Goal: Information Seeking & Learning: Learn about a topic

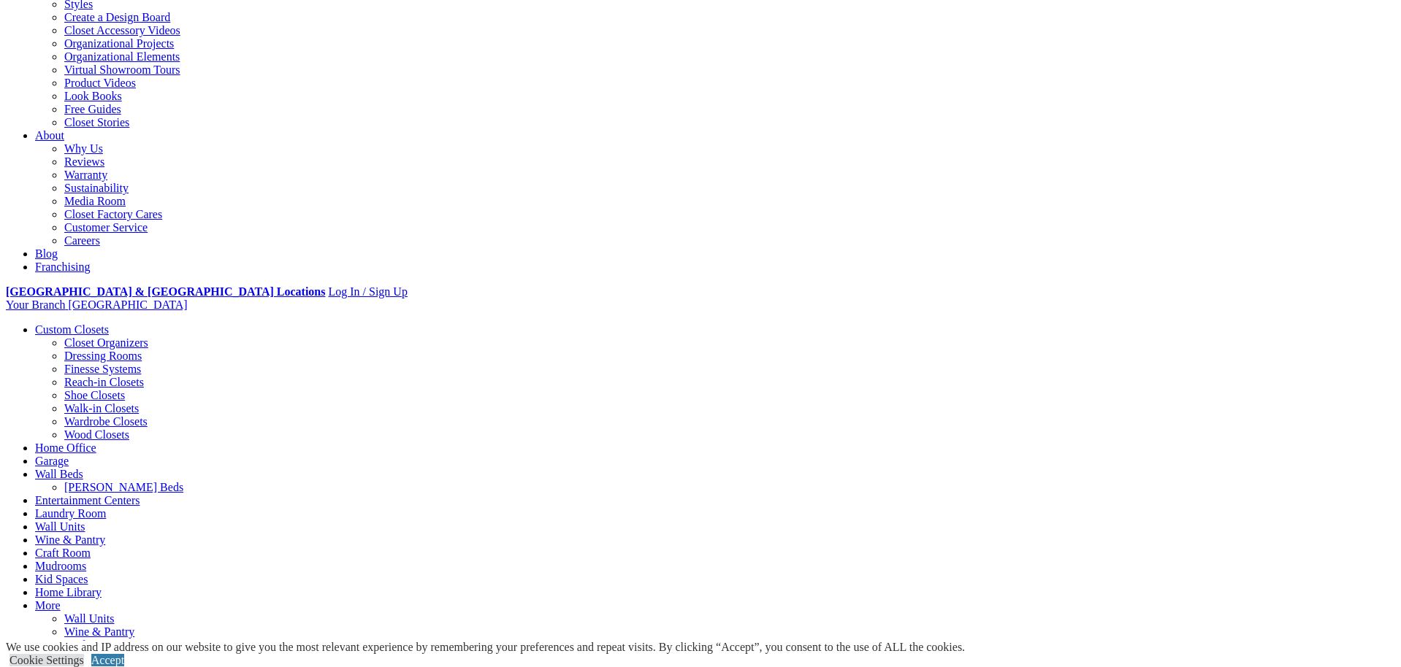
scroll to position [347, 0]
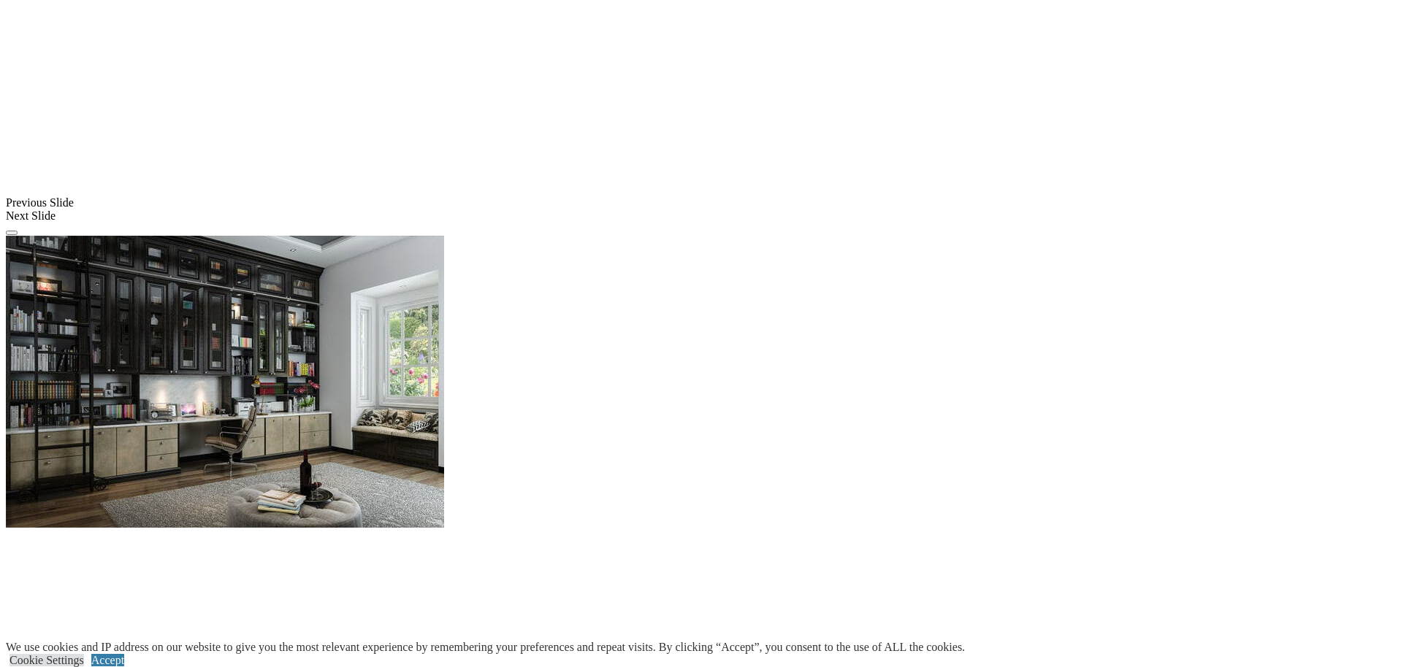
scroll to position [1228, 0]
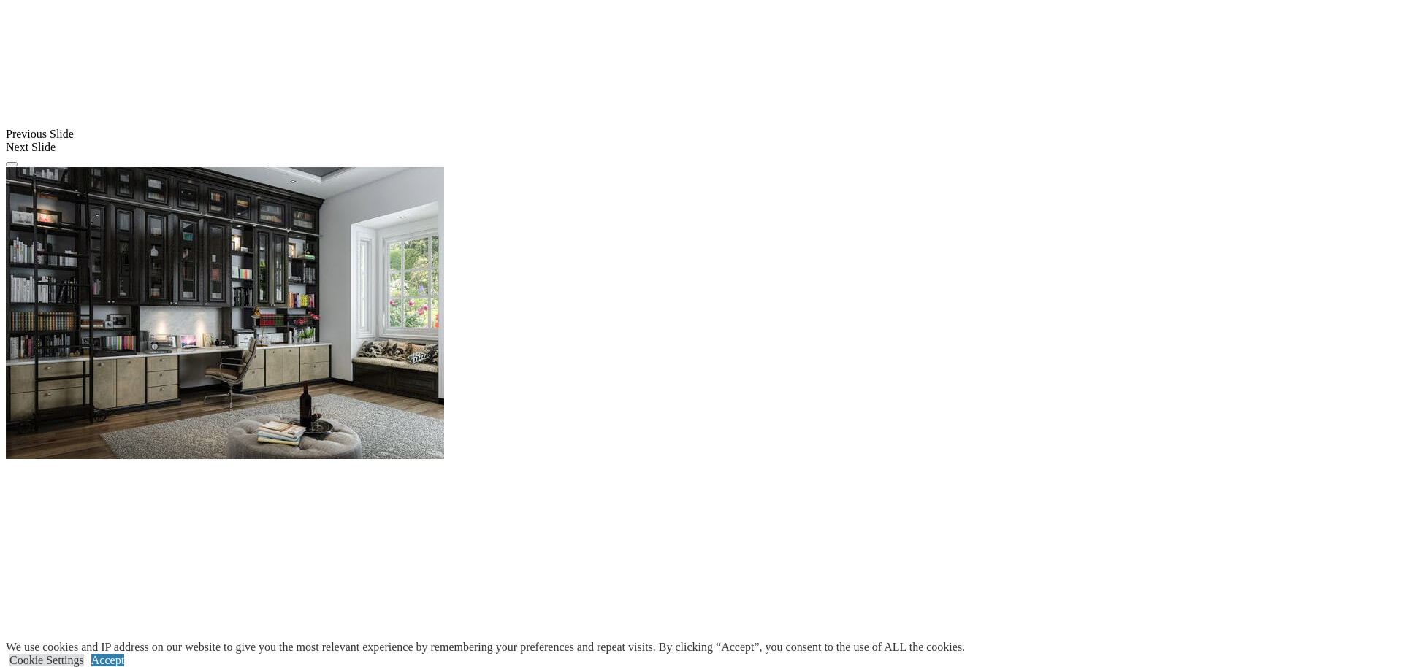
scroll to position [1301, 0]
